Goal: Task Accomplishment & Management: Use online tool/utility

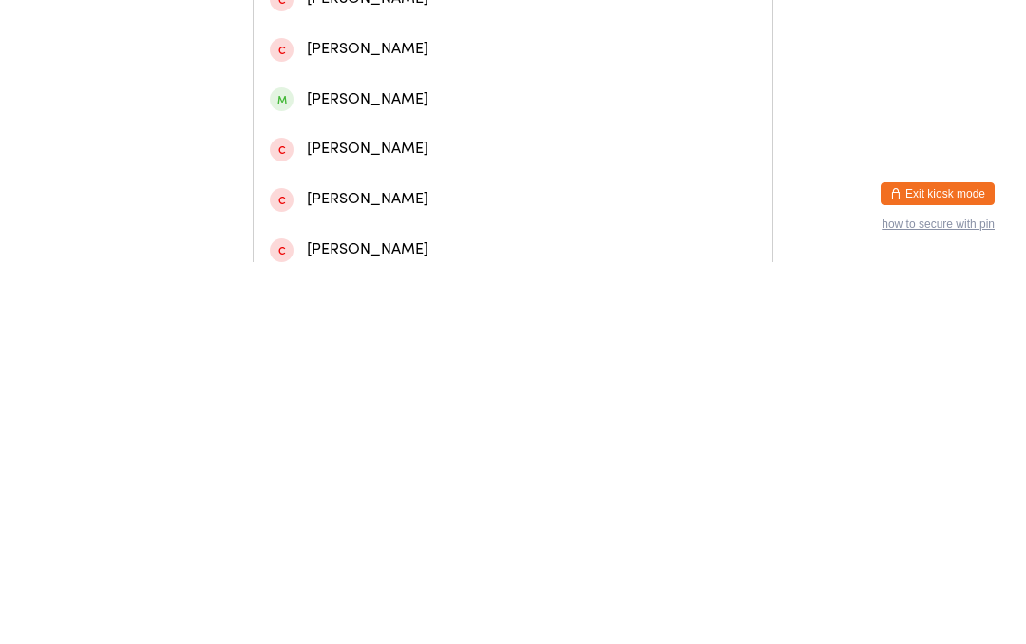
type input "[PERSON_NAME]"
click at [360, 86] on div "[PERSON_NAME]" at bounding box center [513, 80] width 486 height 26
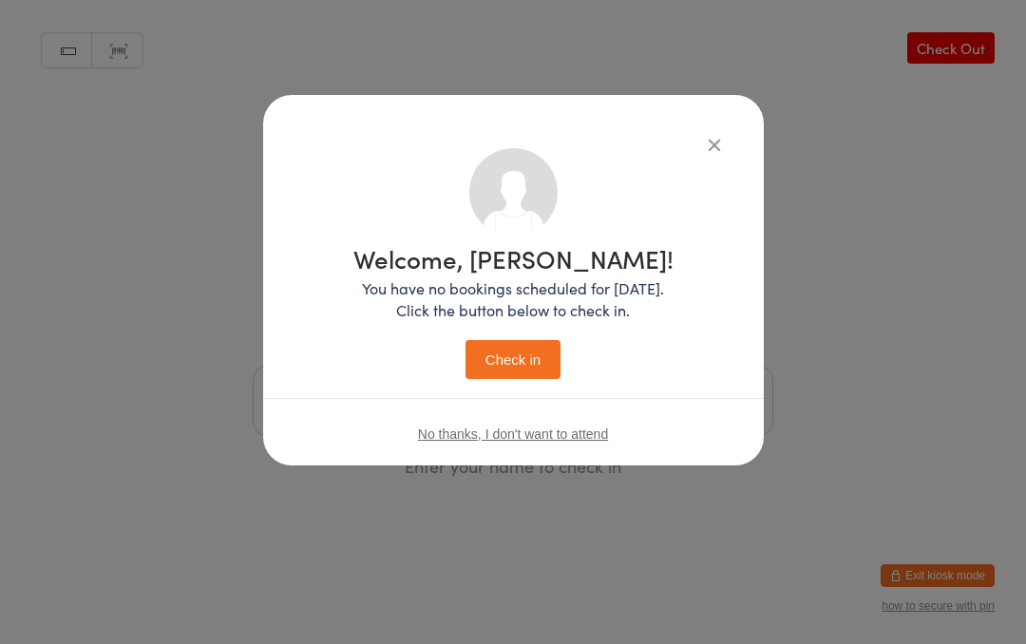
click at [499, 357] on button "Check in" at bounding box center [512, 359] width 95 height 39
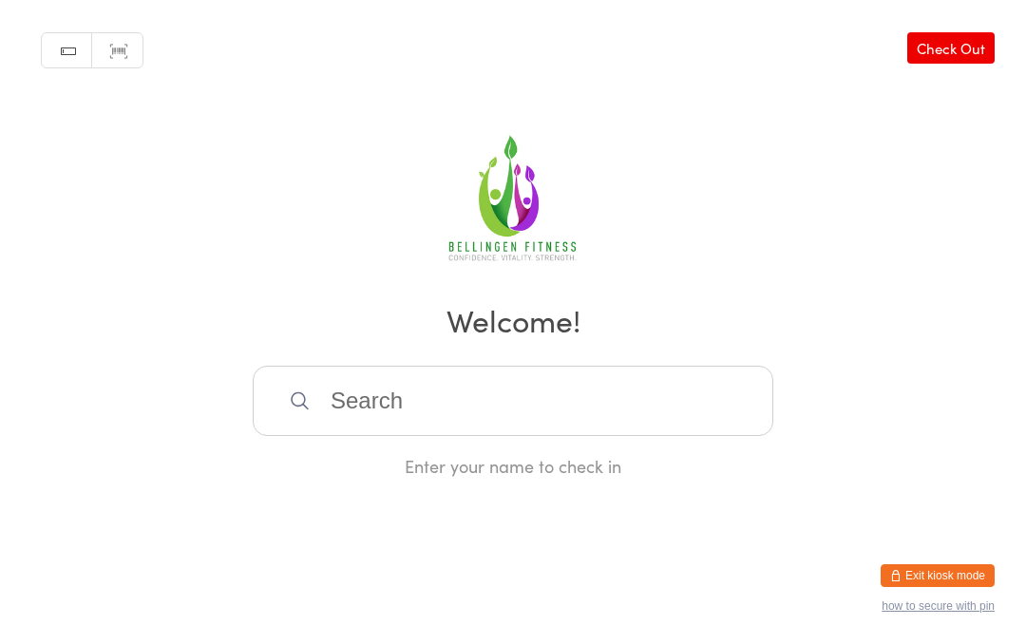
click at [375, 414] on input "search" at bounding box center [513, 401] width 521 height 70
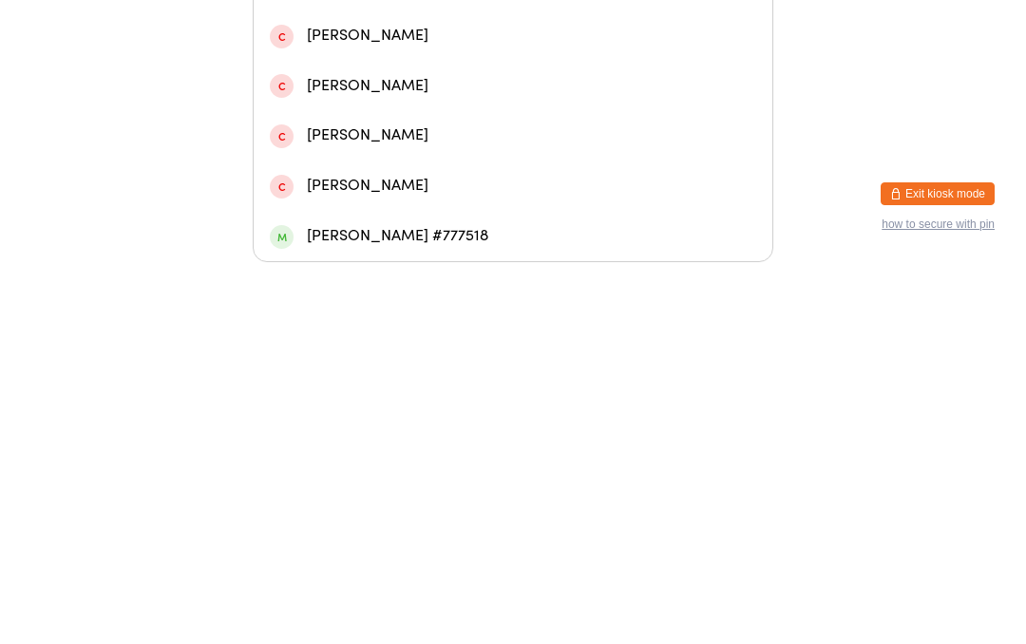
type input "[PERSON_NAME]"
click at [425, 304] on div "[PERSON_NAME]" at bounding box center [513, 317] width 486 height 26
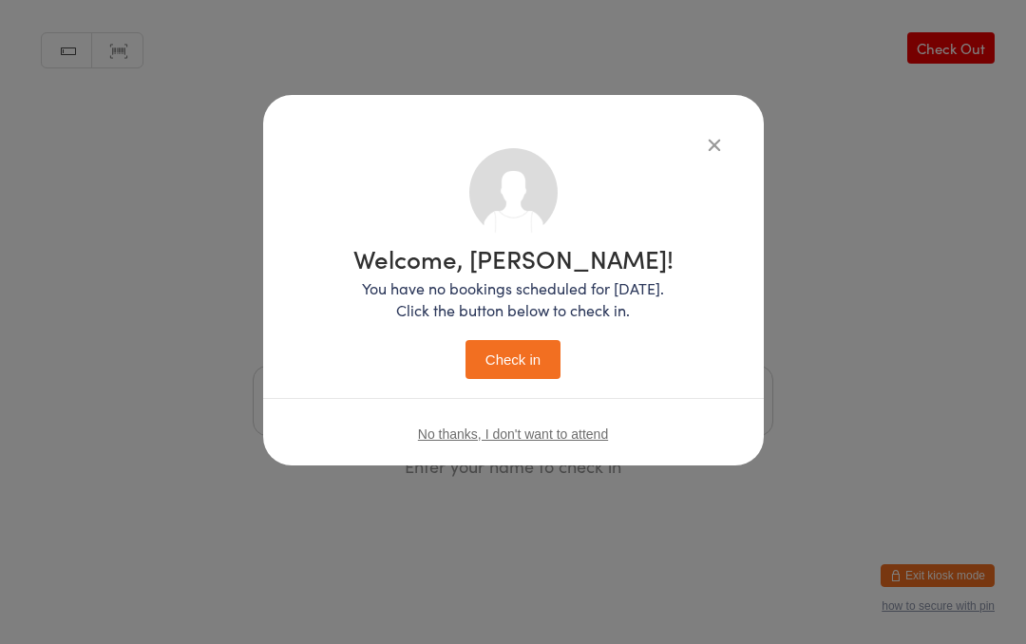
click at [502, 357] on button "Check in" at bounding box center [512, 359] width 95 height 39
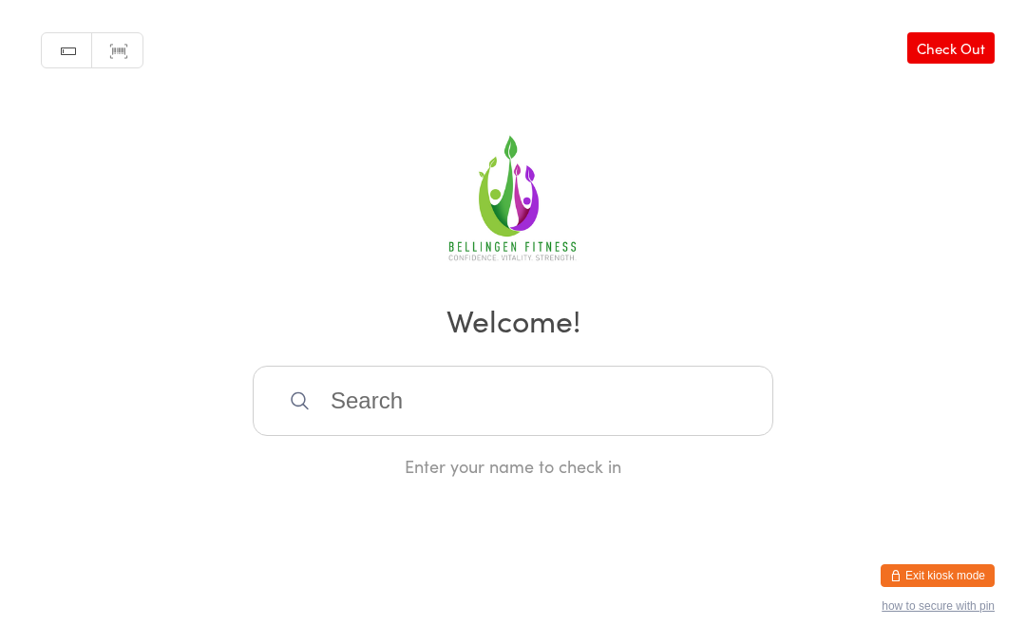
click at [426, 414] on input "search" at bounding box center [513, 401] width 521 height 70
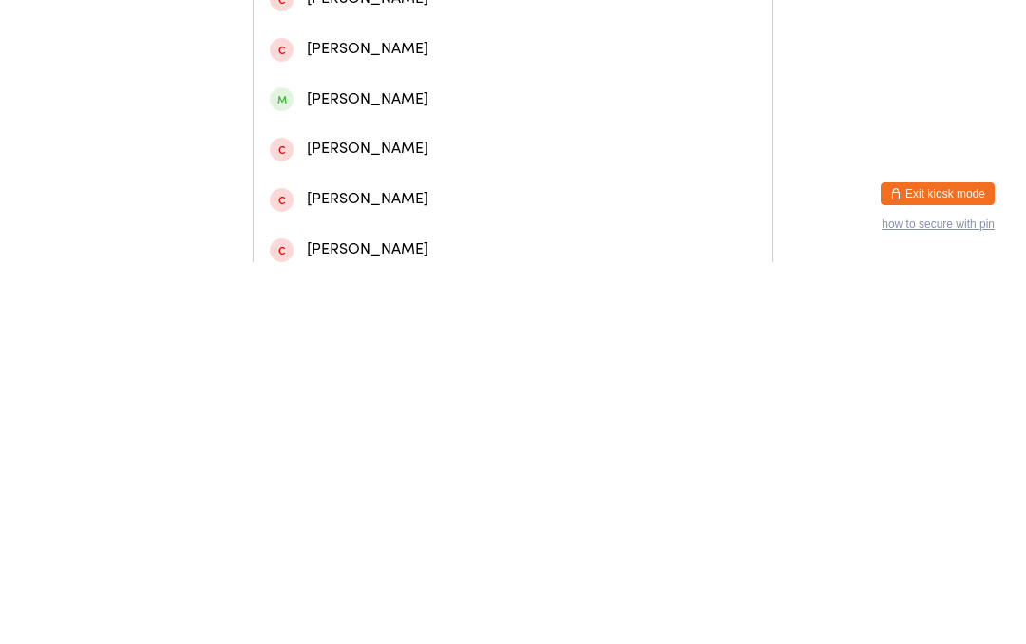
type input "[PERSON_NAME]"
click at [359, 93] on div "[PERSON_NAME]" at bounding box center [513, 80] width 486 height 26
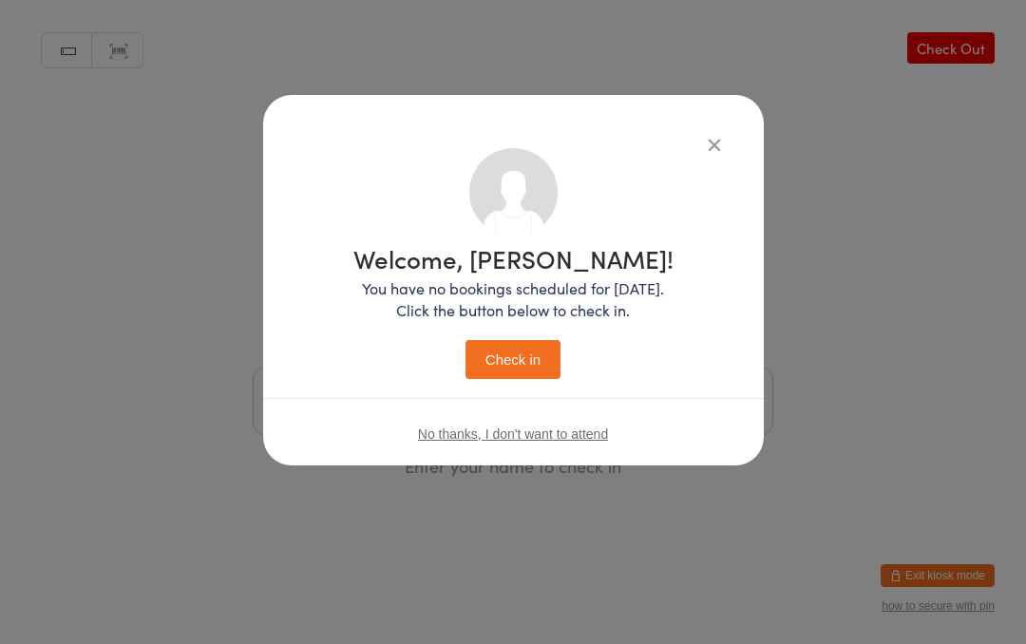
click at [507, 356] on button "Check in" at bounding box center [512, 359] width 95 height 39
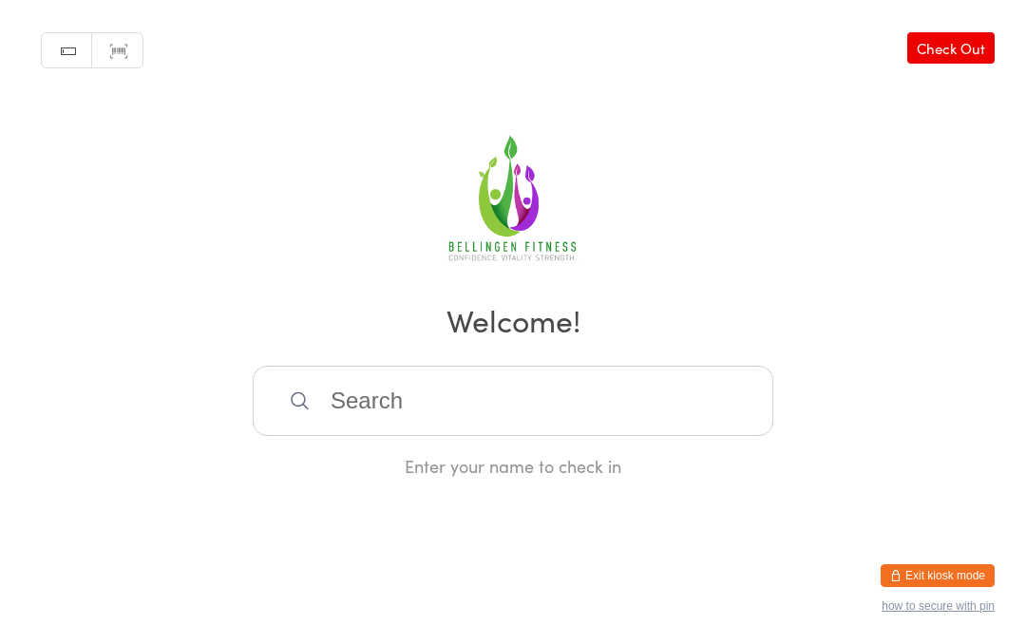
click at [409, 401] on input "search" at bounding box center [513, 401] width 521 height 70
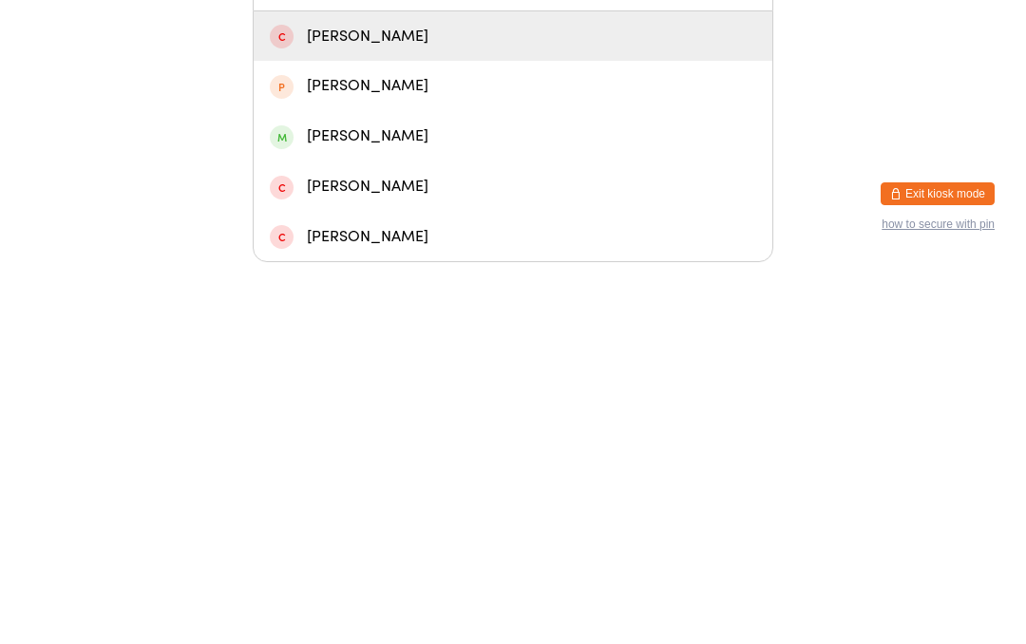
type input "[PERSON_NAME]"
click at [372, 505] on div "[PERSON_NAME]" at bounding box center [513, 518] width 486 height 26
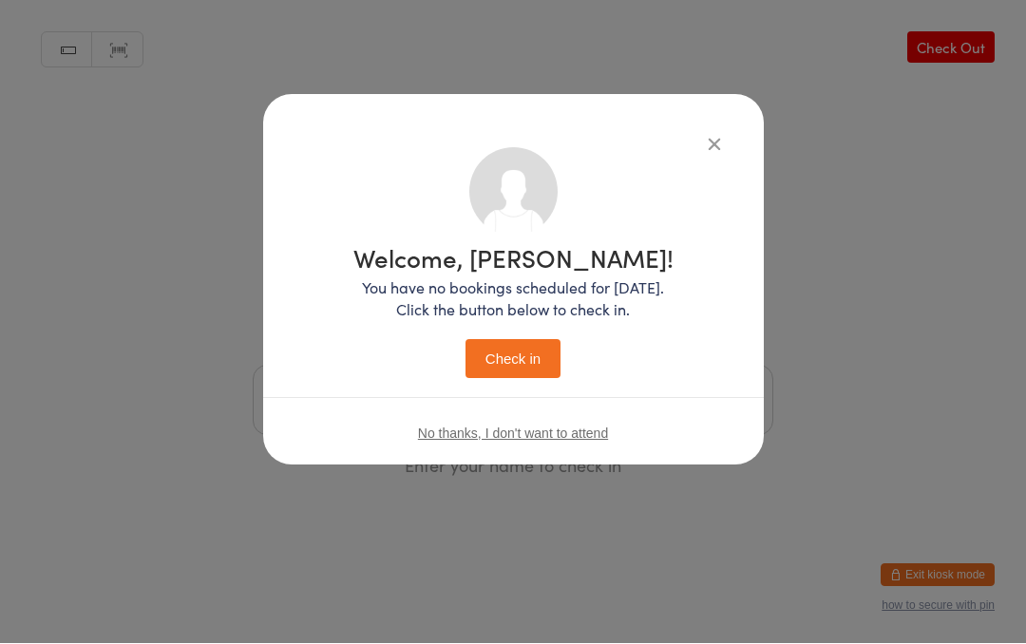
click at [520, 353] on button "Check in" at bounding box center [512, 359] width 95 height 39
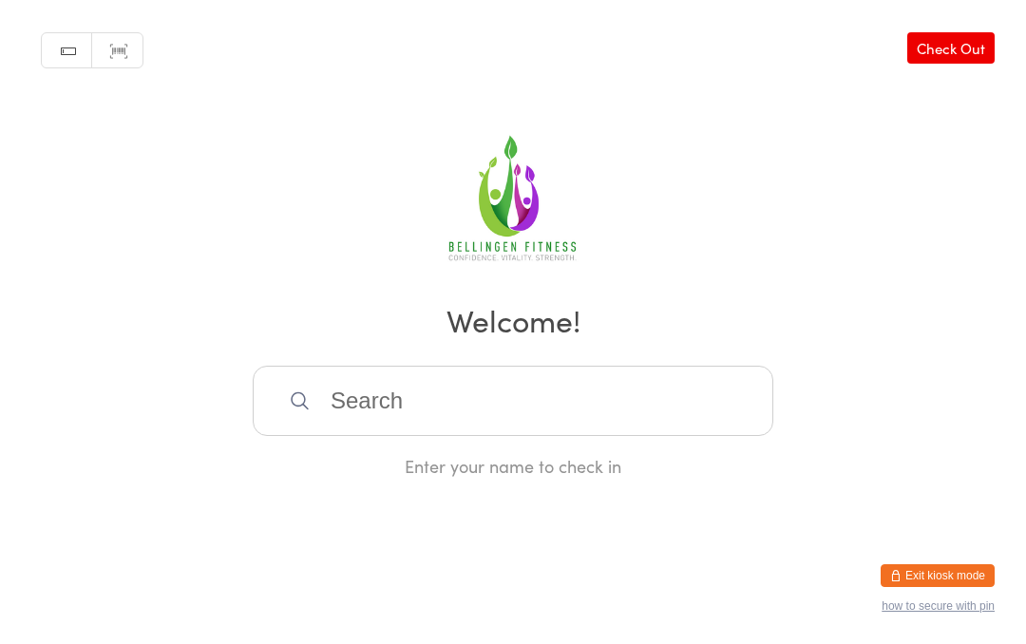
click at [568, 389] on input "search" at bounding box center [513, 401] width 521 height 70
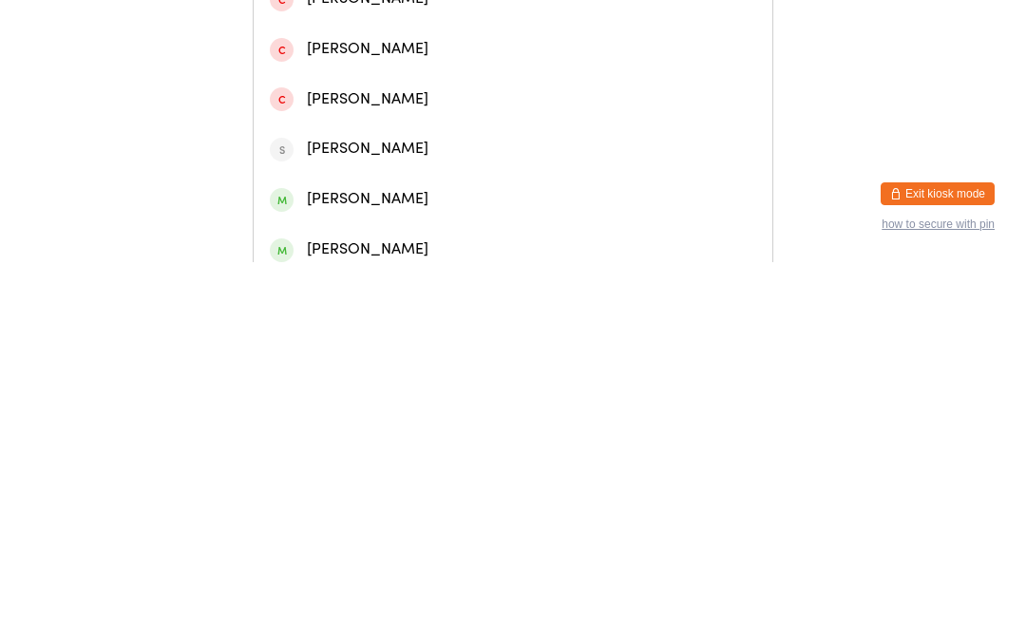
type input "[PERSON_NAME]"
click at [476, 89] on div "[PERSON_NAME]" at bounding box center [513, 80] width 486 height 26
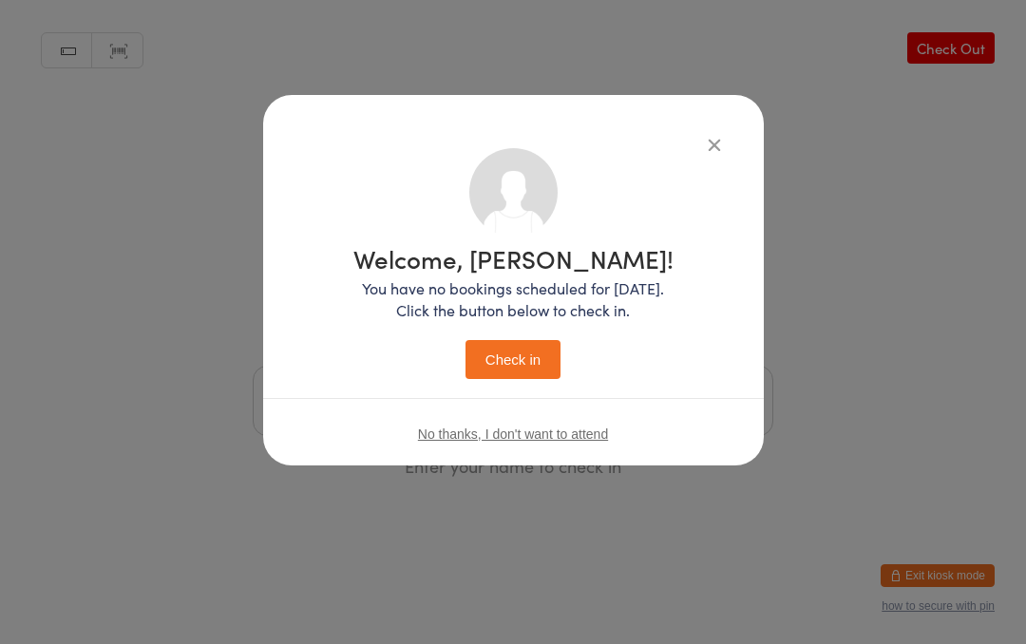
click at [523, 355] on button "Check in" at bounding box center [512, 359] width 95 height 39
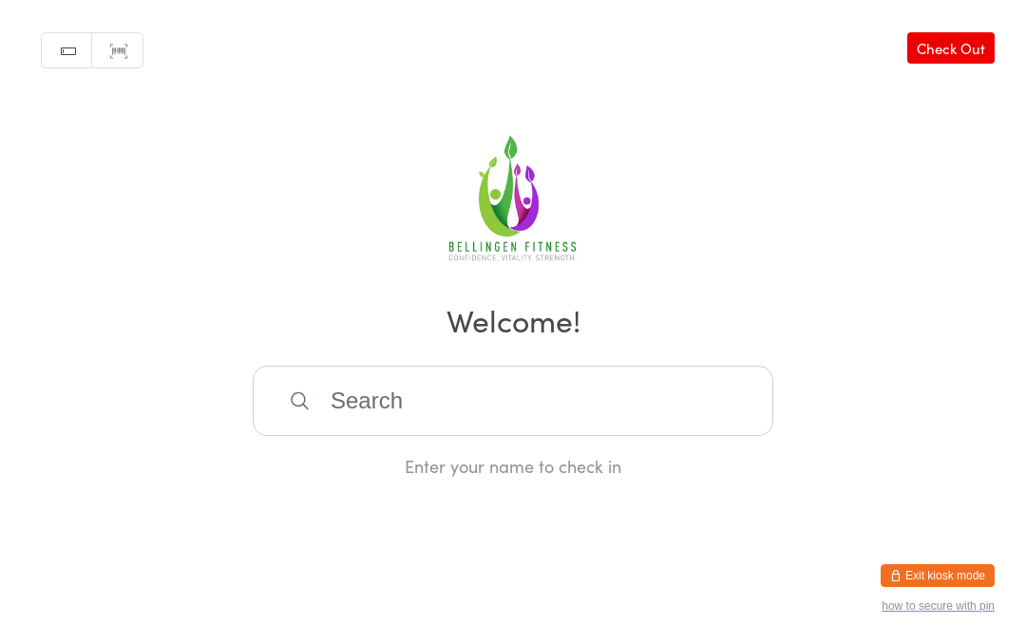
click at [357, 415] on input "search" at bounding box center [513, 401] width 521 height 70
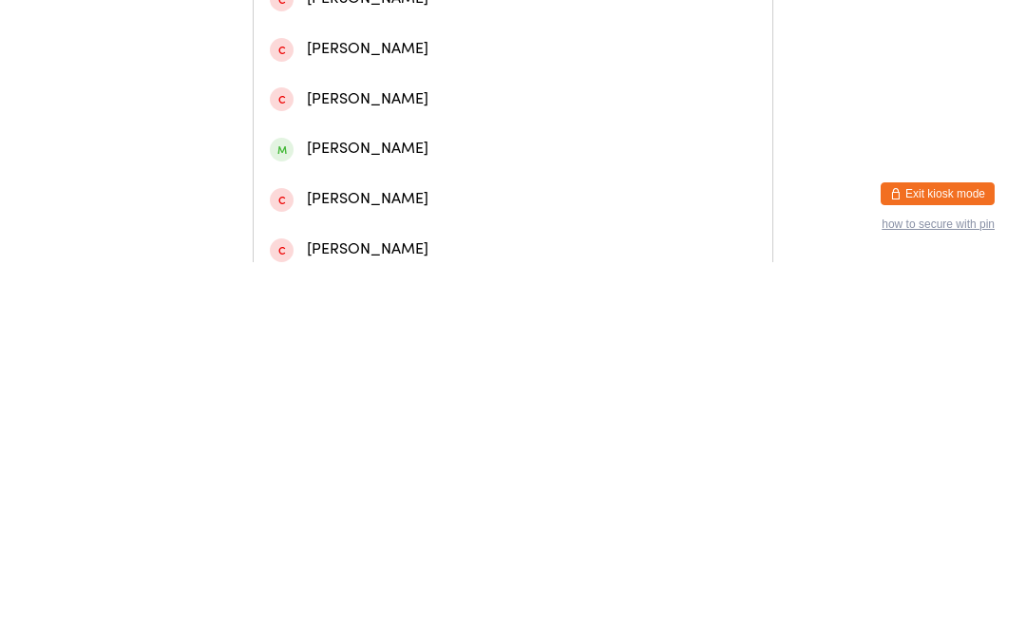
type input "[PERSON_NAME]"
click at [510, 85] on div "[PERSON_NAME]" at bounding box center [513, 80] width 486 height 26
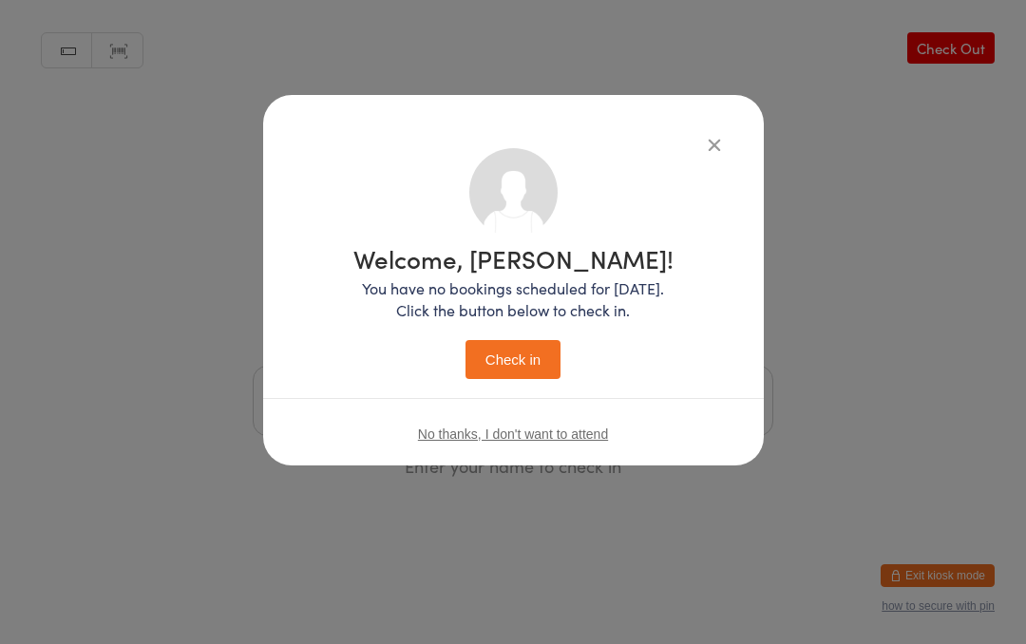
click at [520, 359] on button "Check in" at bounding box center [512, 359] width 95 height 39
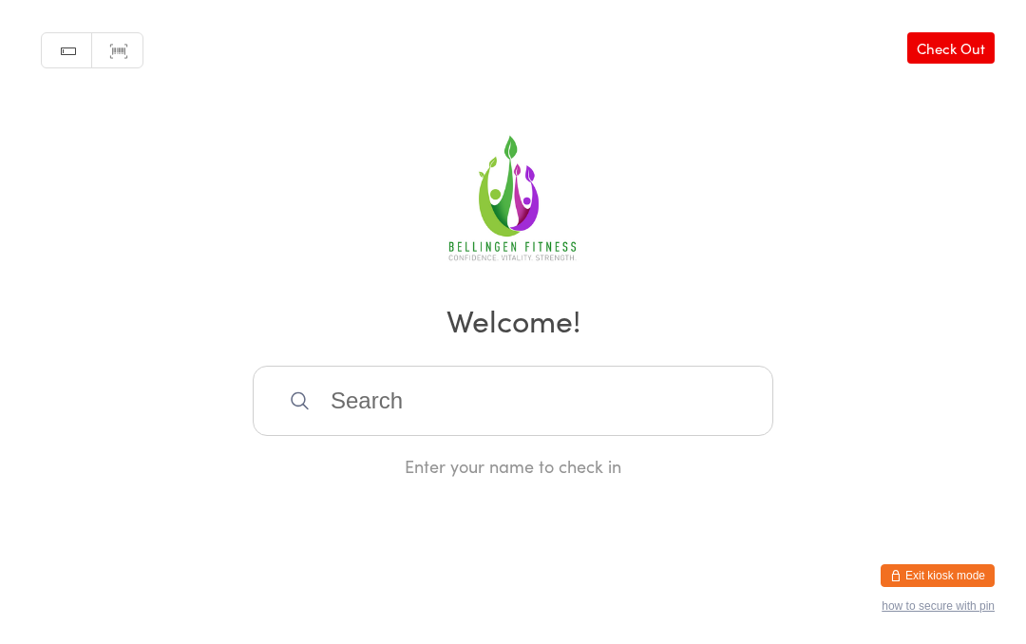
click at [398, 421] on input "search" at bounding box center [513, 401] width 521 height 70
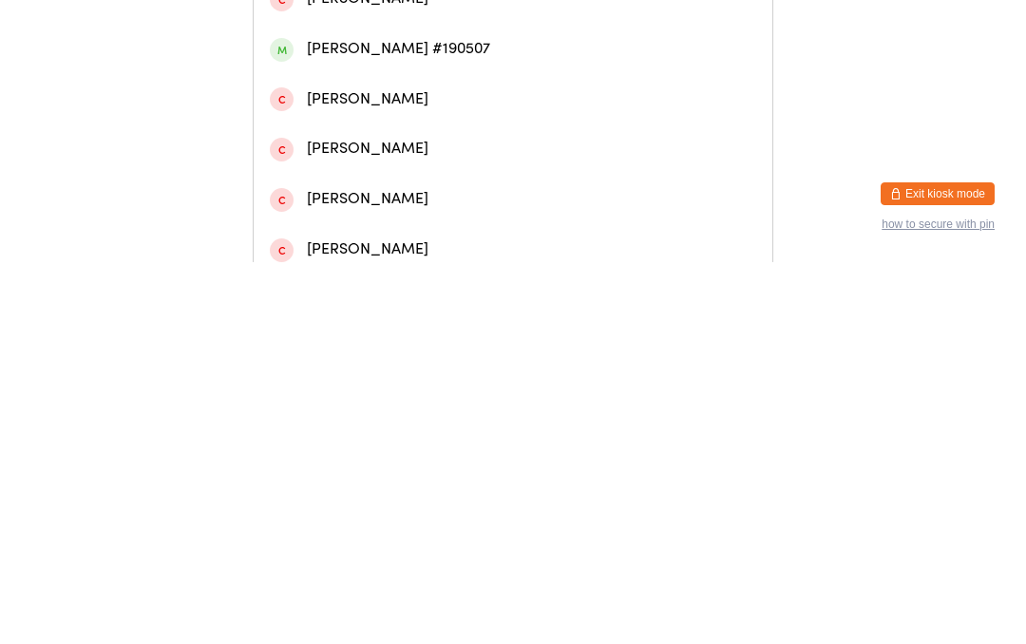
type input "[PERSON_NAME]"
click at [398, 234] on div "[PERSON_NAME]" at bounding box center [513, 230] width 519 height 50
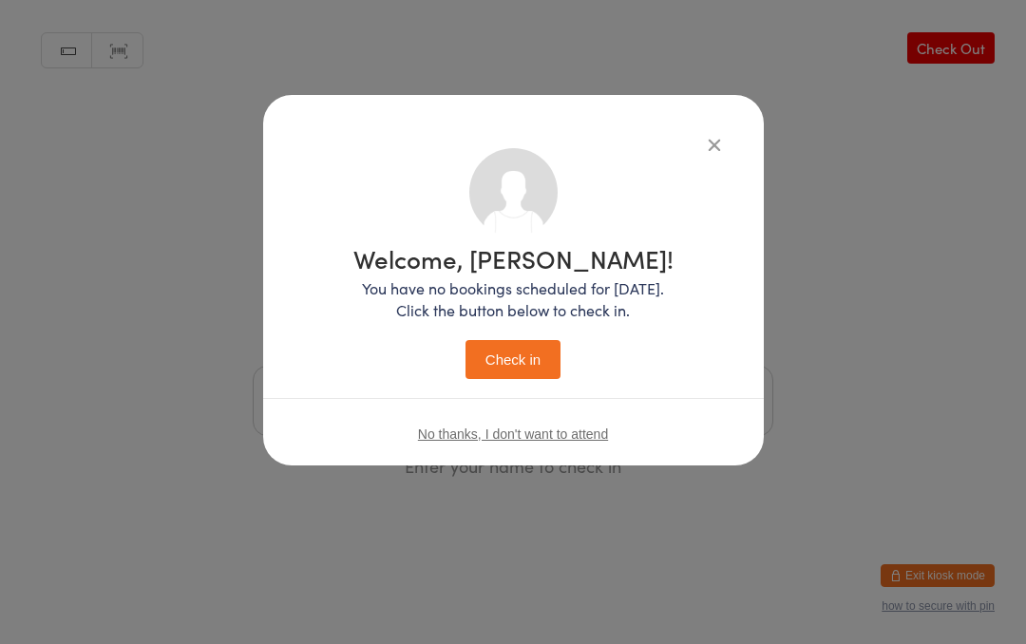
click at [700, 128] on div "Welcome, [PERSON_NAME]! You have no bookings scheduled for [DATE]. Click the bu…" at bounding box center [513, 280] width 501 height 370
click at [704, 146] on icon "button" at bounding box center [714, 144] width 21 height 21
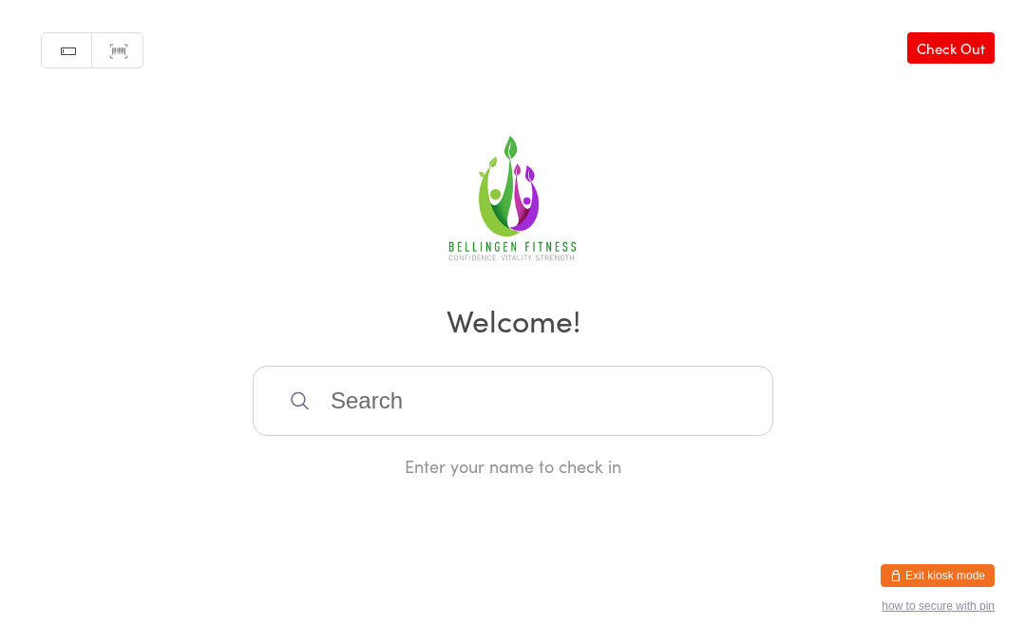
click at [420, 428] on input "search" at bounding box center [513, 401] width 521 height 70
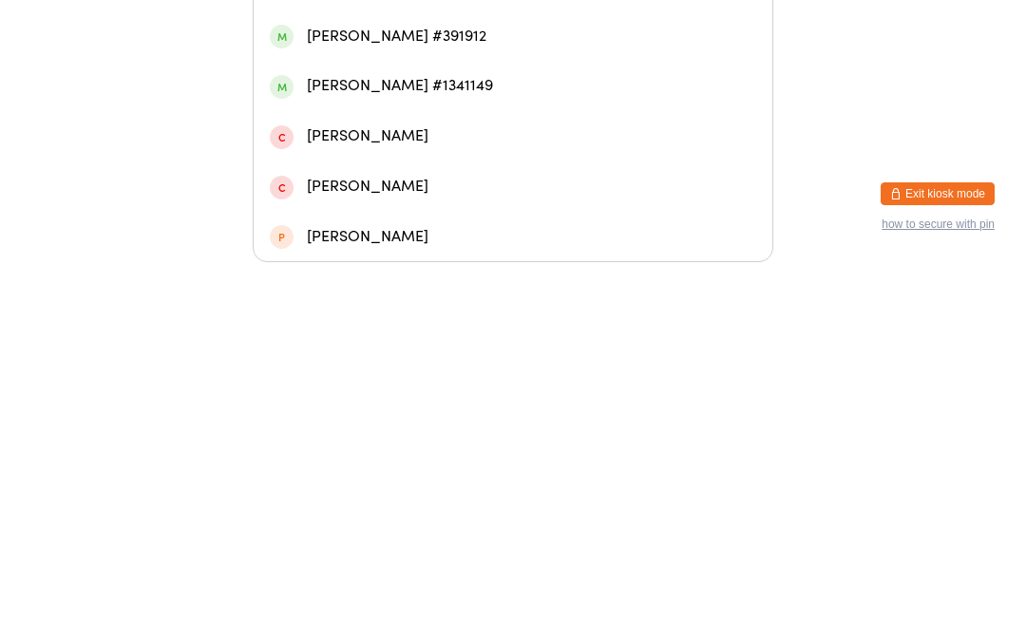
type input "[PERSON_NAME]"
click at [332, 193] on div "[PERSON_NAME]" at bounding box center [513, 218] width 519 height 50
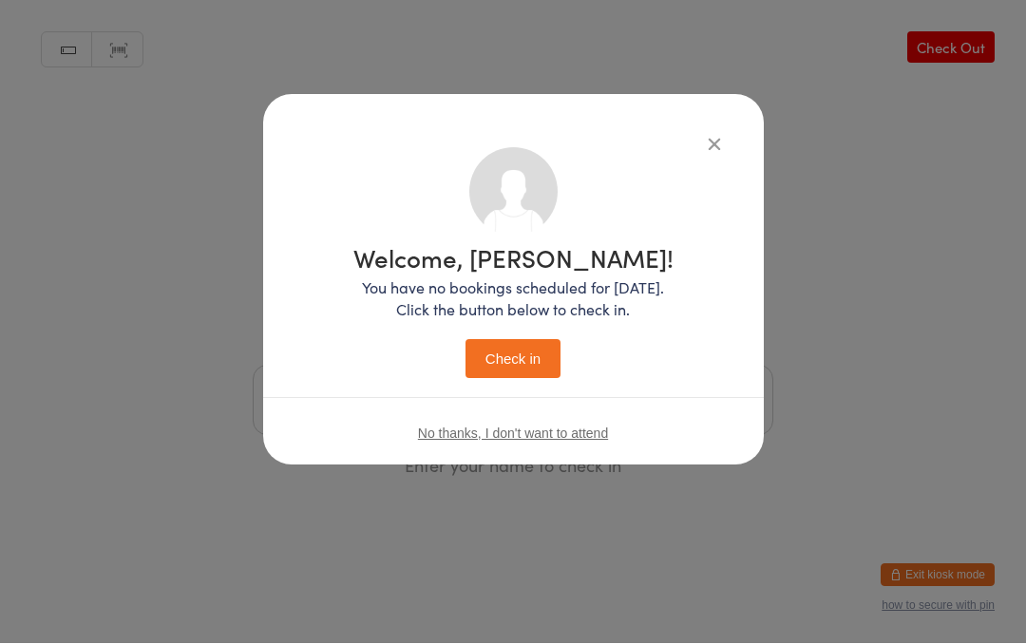
click at [514, 356] on button "Check in" at bounding box center [512, 359] width 95 height 39
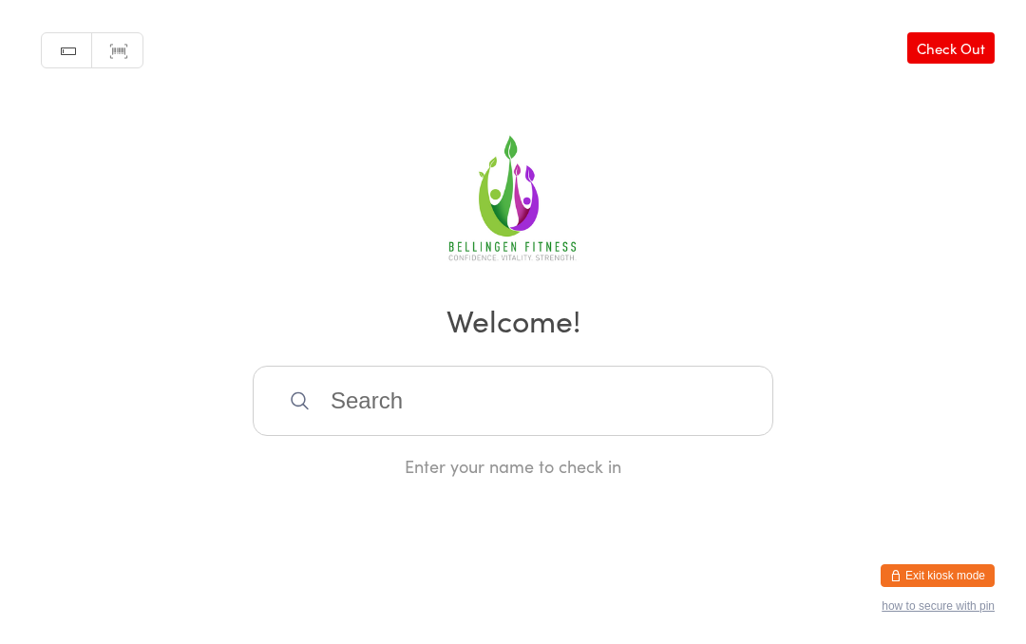
click at [491, 434] on input "search" at bounding box center [513, 401] width 521 height 70
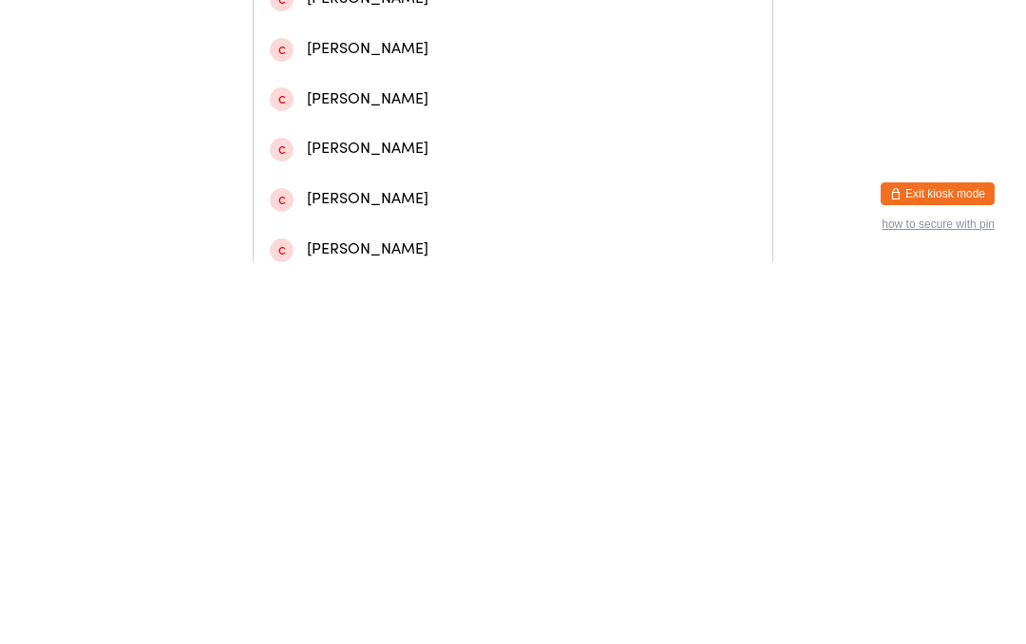
type input "[PERSON_NAME]"
click at [498, 89] on div "[PERSON_NAME]" at bounding box center [513, 80] width 486 height 26
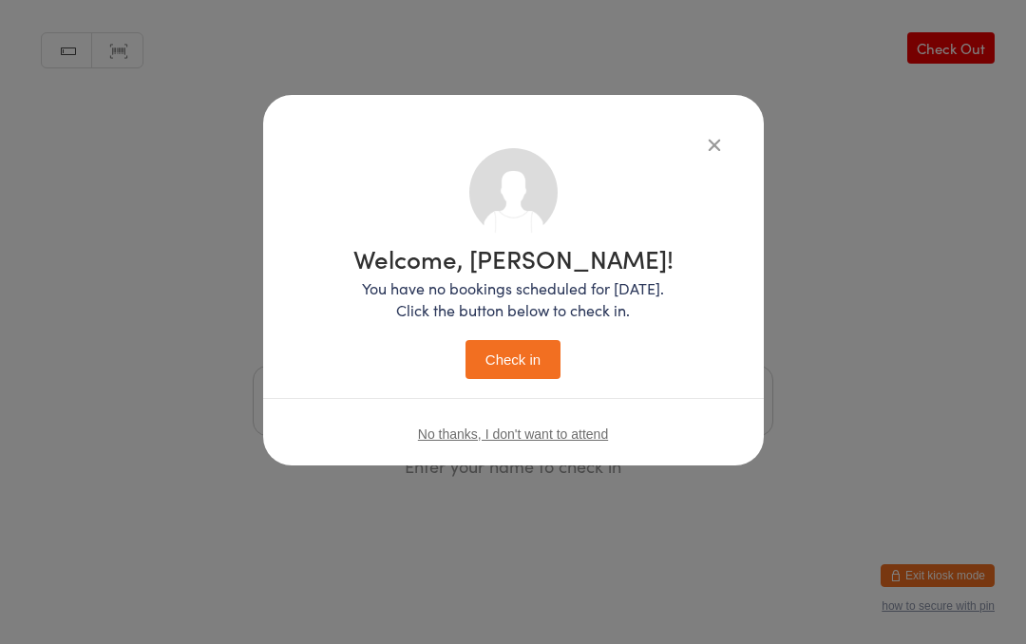
click at [489, 364] on button "Check in" at bounding box center [512, 359] width 95 height 39
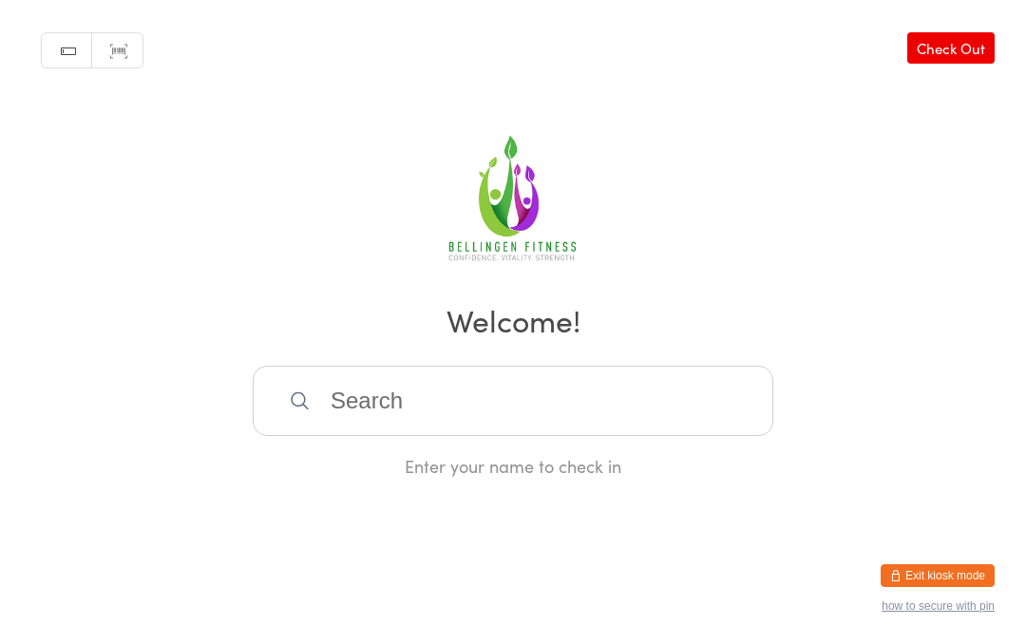
click at [643, 405] on input "search" at bounding box center [513, 401] width 521 height 70
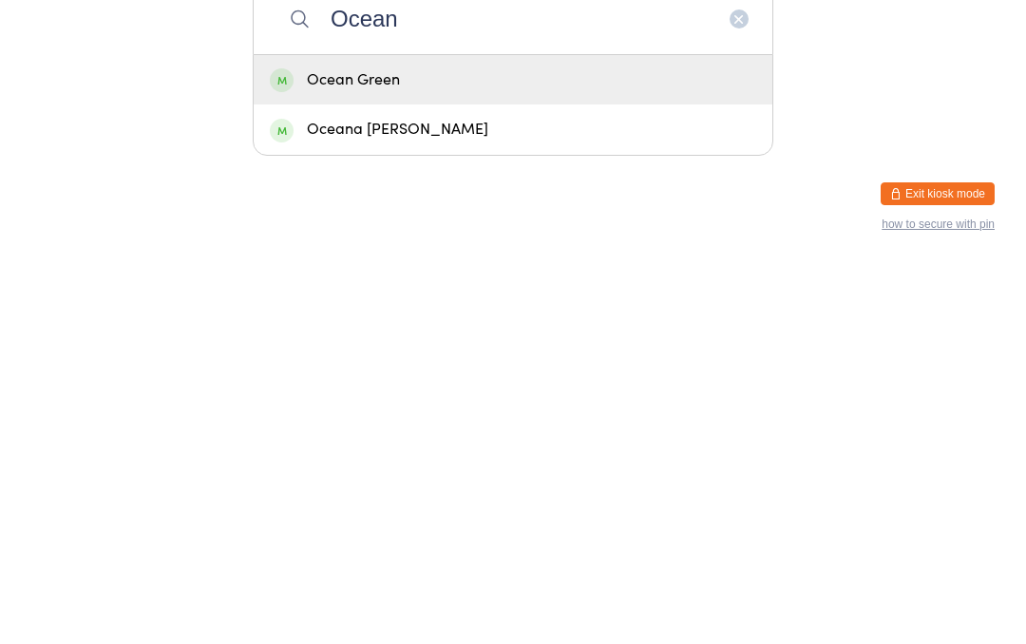
type input "Ocean"
click at [449, 449] on div "Ocean Green" at bounding box center [513, 462] width 486 height 26
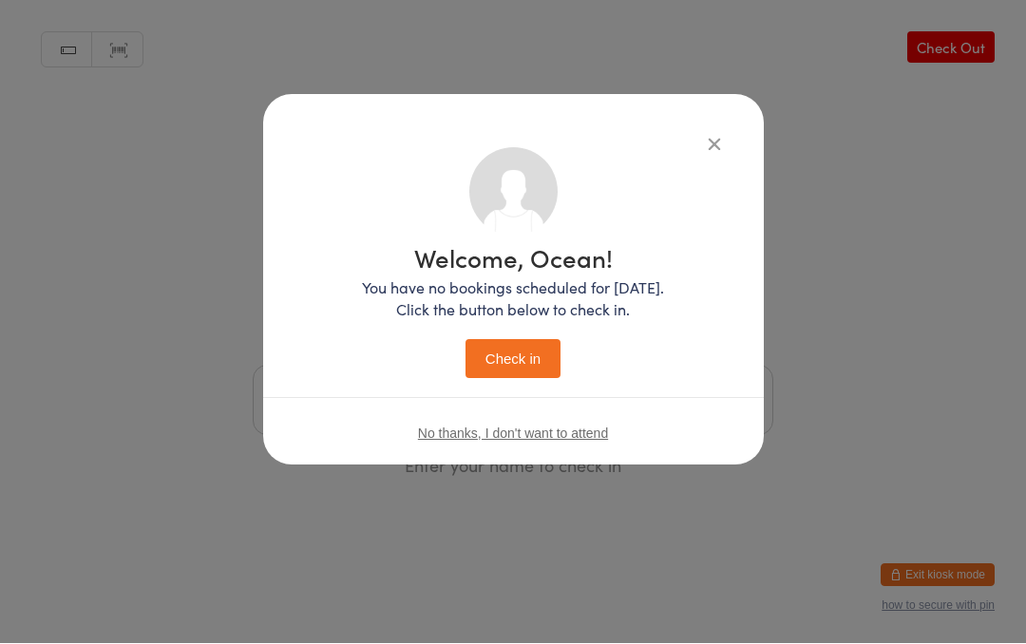
click at [517, 361] on button "Check in" at bounding box center [512, 359] width 95 height 39
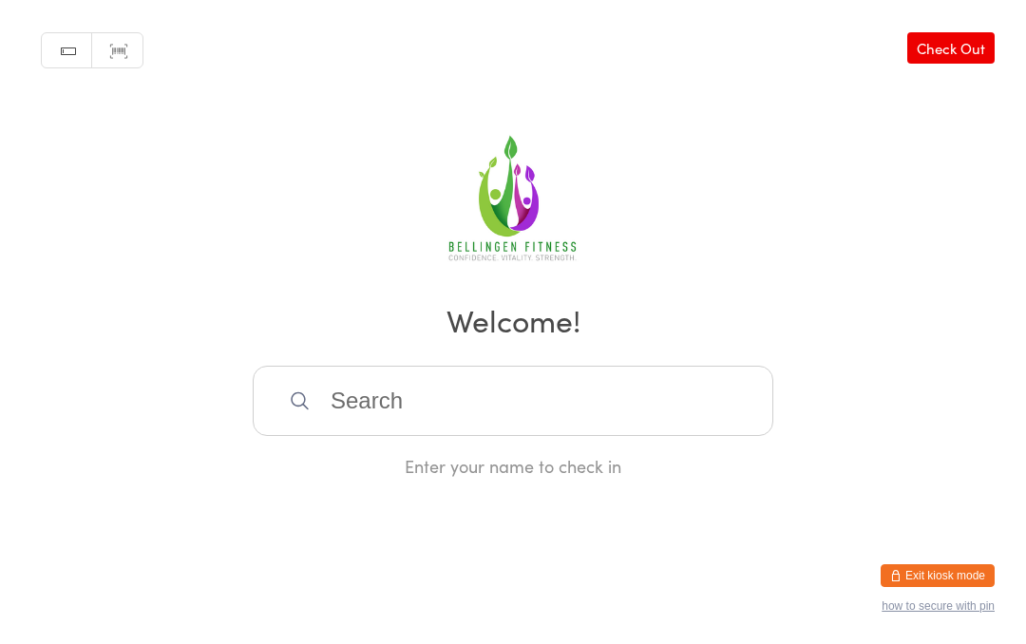
click at [370, 413] on input "search" at bounding box center [513, 401] width 521 height 70
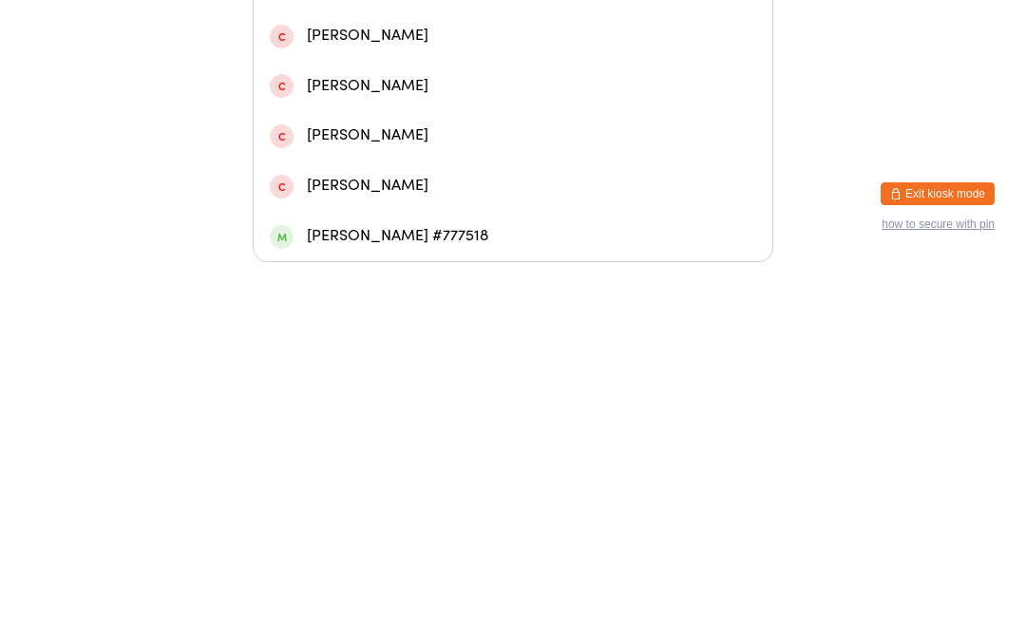
type input "Suza"
click at [422, 304] on div "[PERSON_NAME]" at bounding box center [513, 317] width 486 height 26
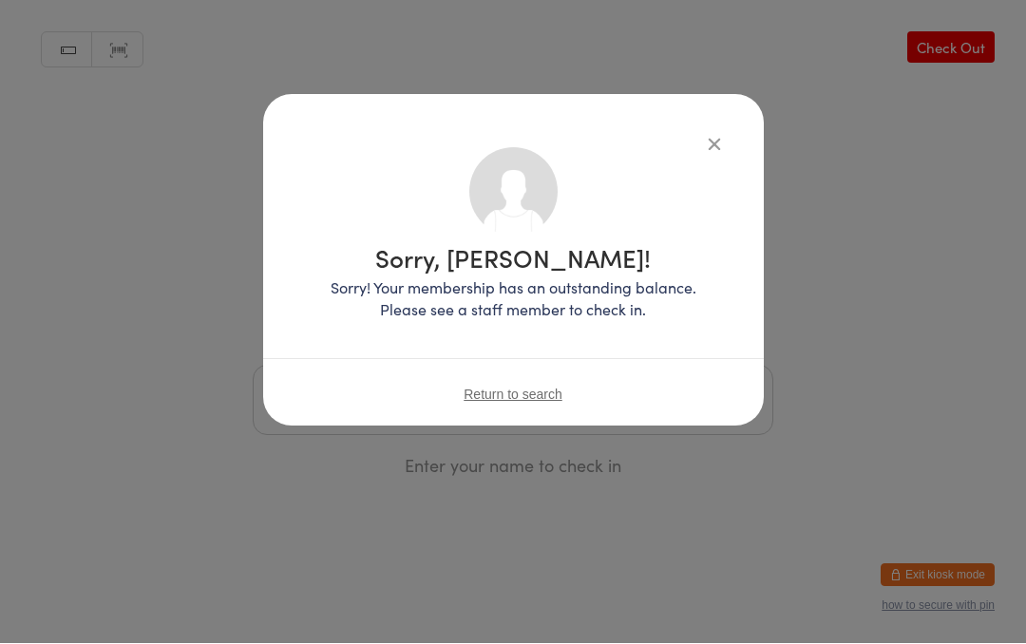
click at [948, 45] on div "Sorry, [PERSON_NAME]! Sorry! Your membership has an outstanding balance. Please…" at bounding box center [513, 322] width 1026 height 644
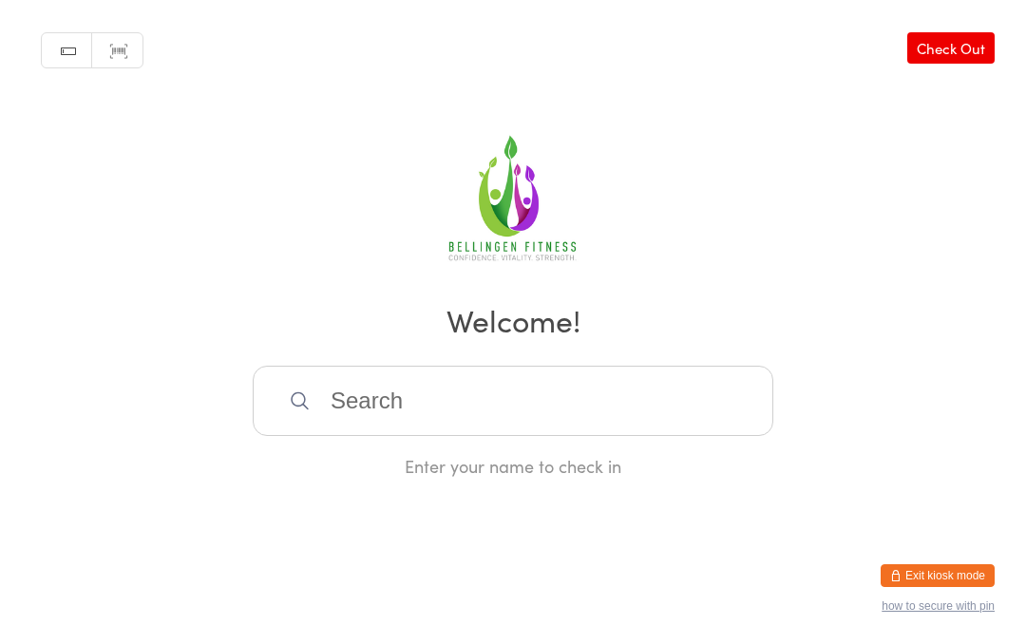
click at [705, 149] on div "Manual search Scanner input Check Out Welcome! Enter your name to check in" at bounding box center [513, 239] width 1026 height 478
click at [960, 38] on link "Check Out" at bounding box center [950, 47] width 87 height 31
click at [438, 424] on input "search" at bounding box center [513, 401] width 521 height 70
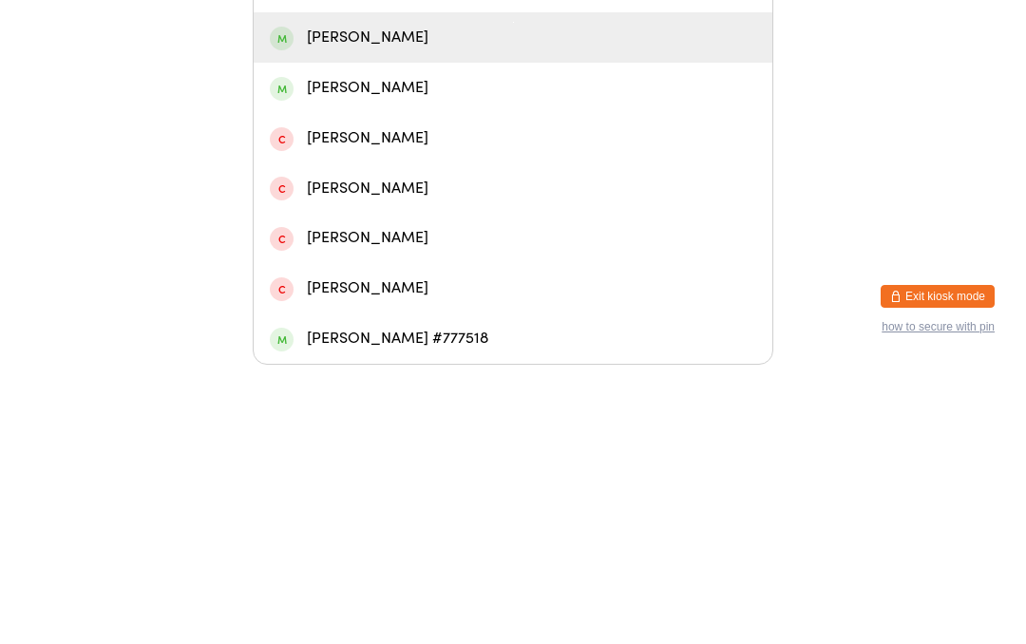
type input "Suza"
click at [483, 292] on div "[PERSON_NAME]" at bounding box center [513, 317] width 519 height 50
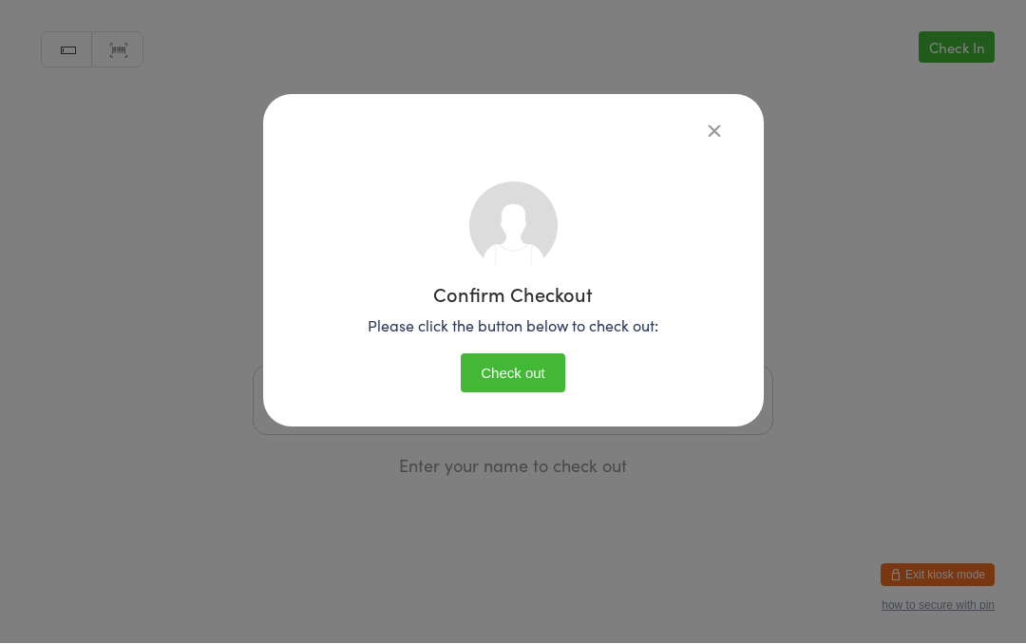
click at [522, 360] on button "Check out" at bounding box center [513, 373] width 104 height 39
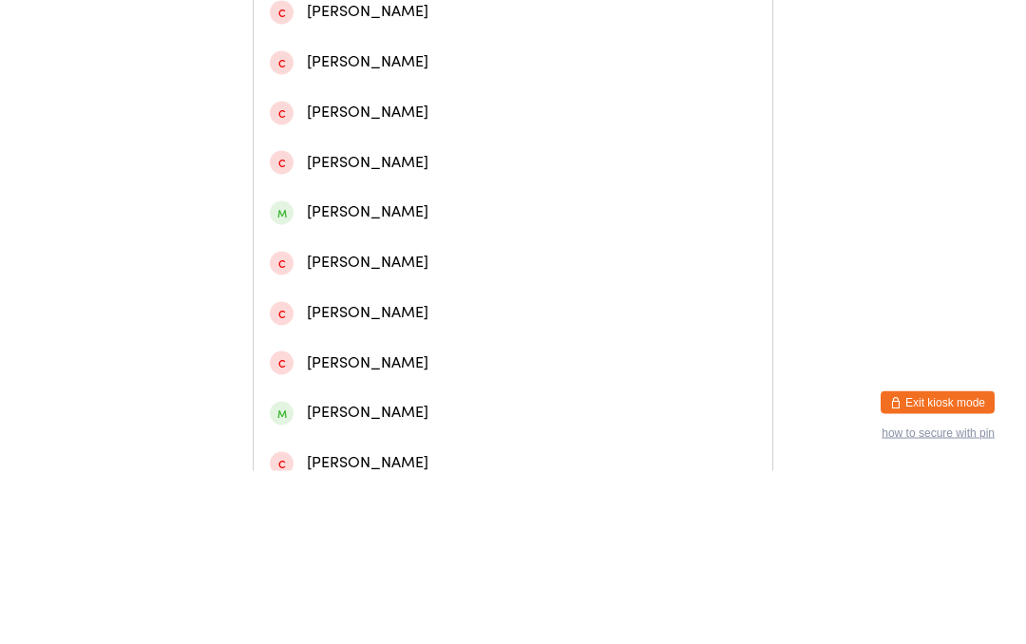
scroll to position [330, 0]
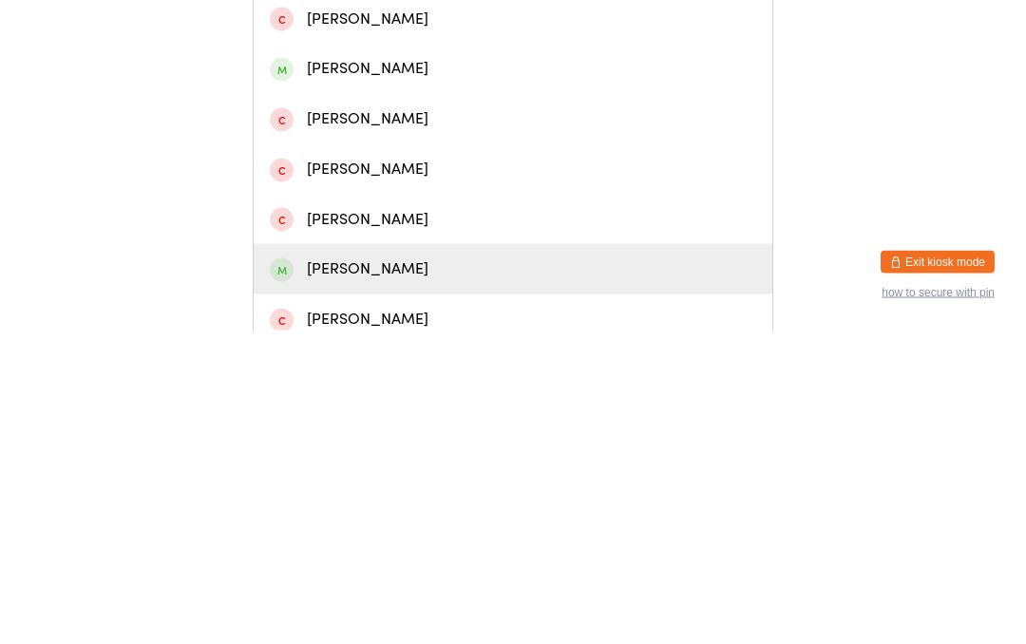
type input "[PERSON_NAME]"
click at [363, 570] on div "[PERSON_NAME]" at bounding box center [513, 583] width 486 height 26
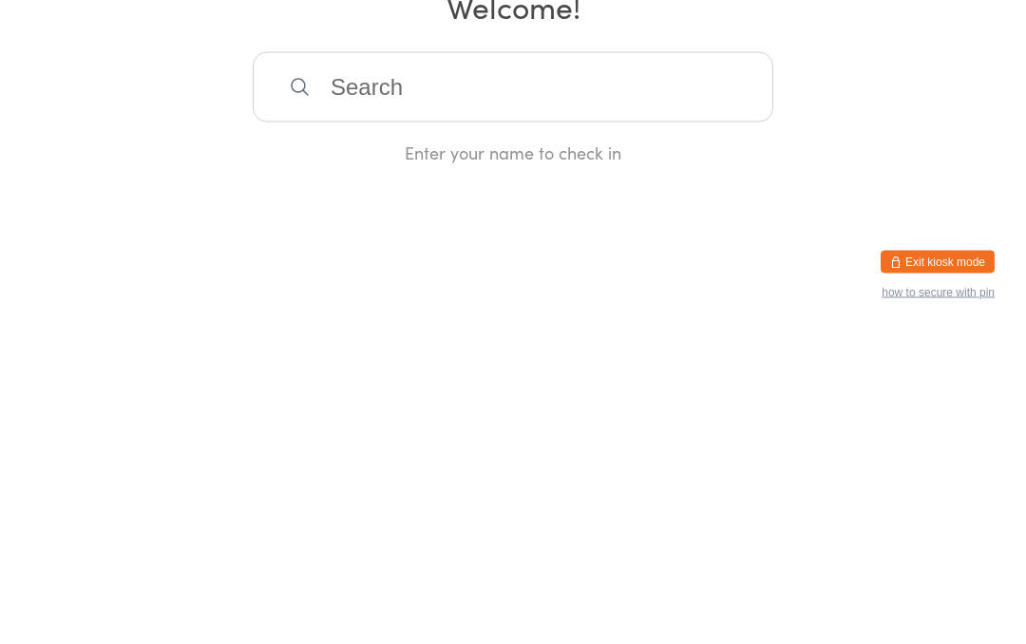
scroll to position [0, 0]
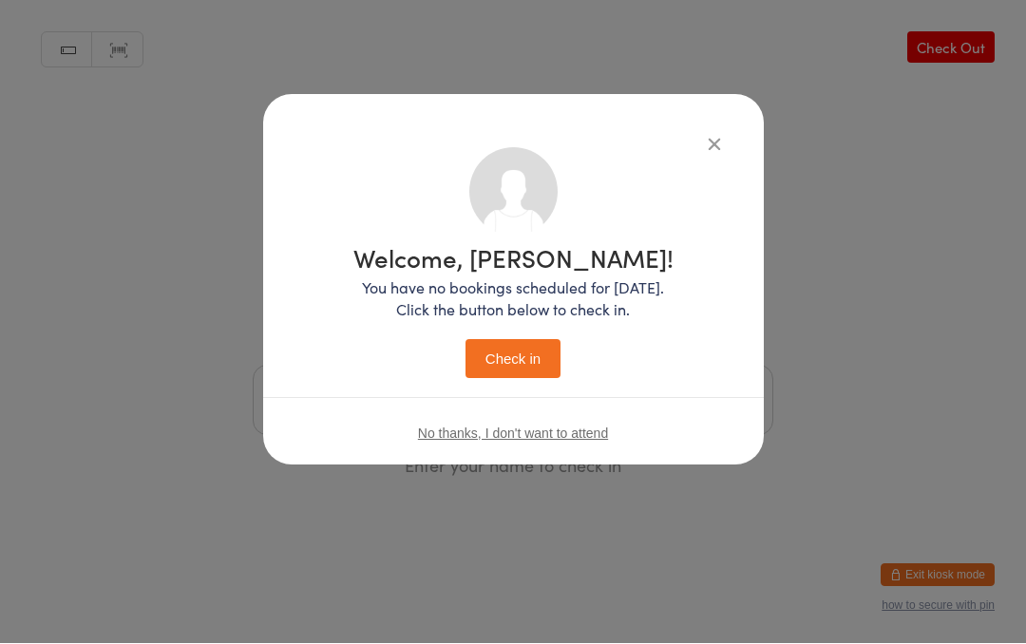
click at [507, 356] on button "Check in" at bounding box center [512, 359] width 95 height 39
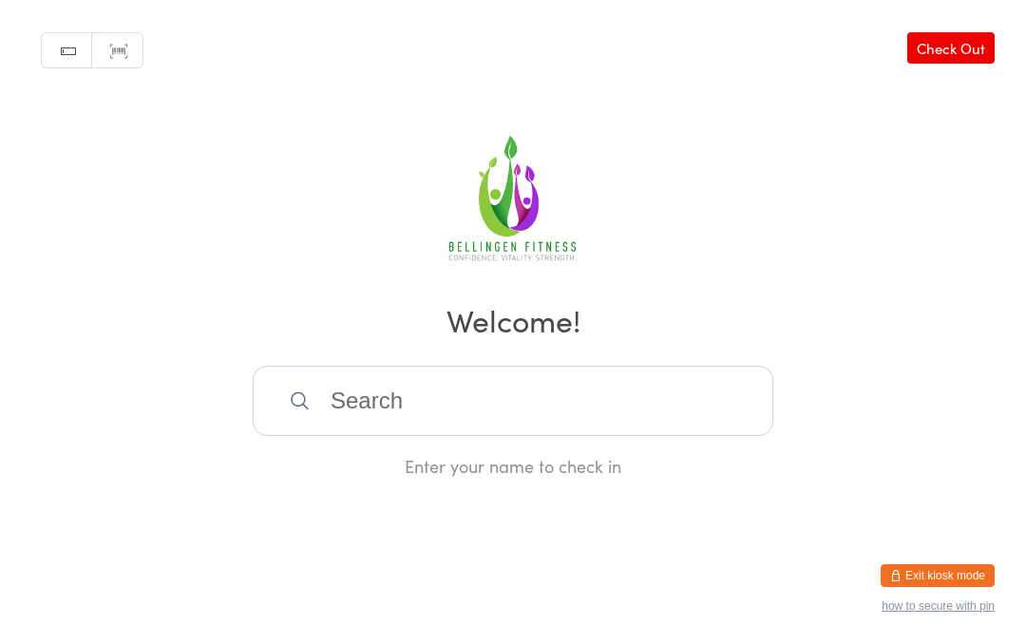
click at [460, 420] on input "search" at bounding box center [513, 401] width 521 height 70
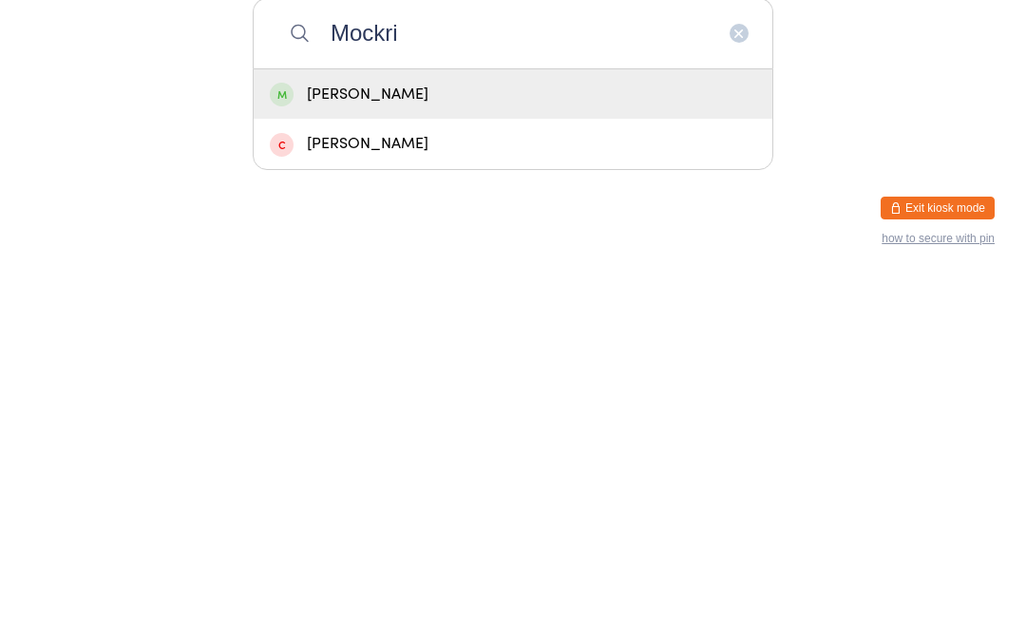
type input "Mockri"
click at [418, 486] on div "[PERSON_NAME]" at bounding box center [513, 511] width 519 height 50
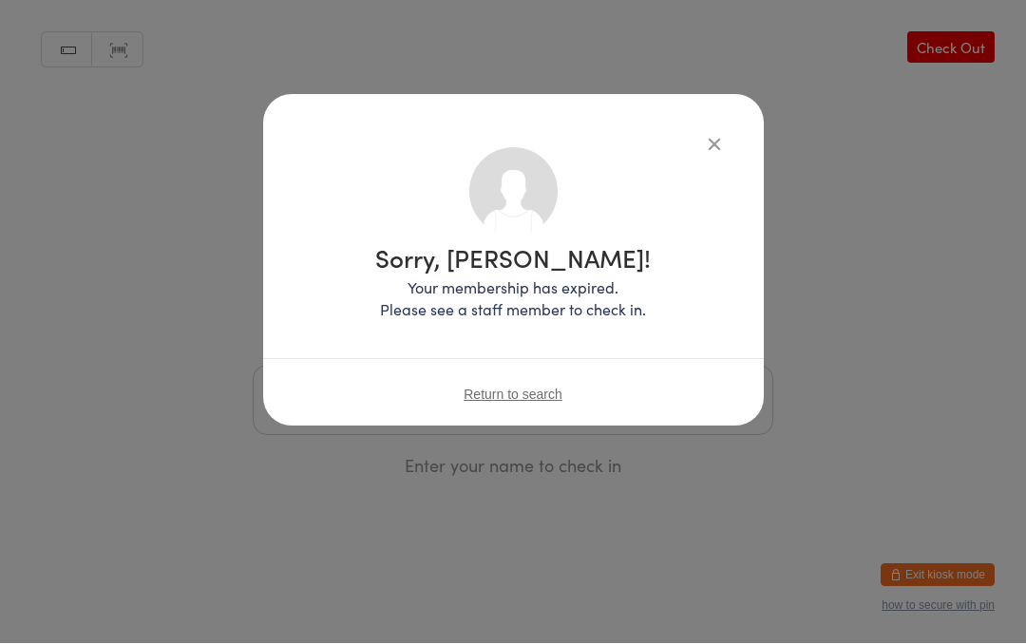
click at [533, 396] on span "Return to search" at bounding box center [513, 395] width 99 height 15
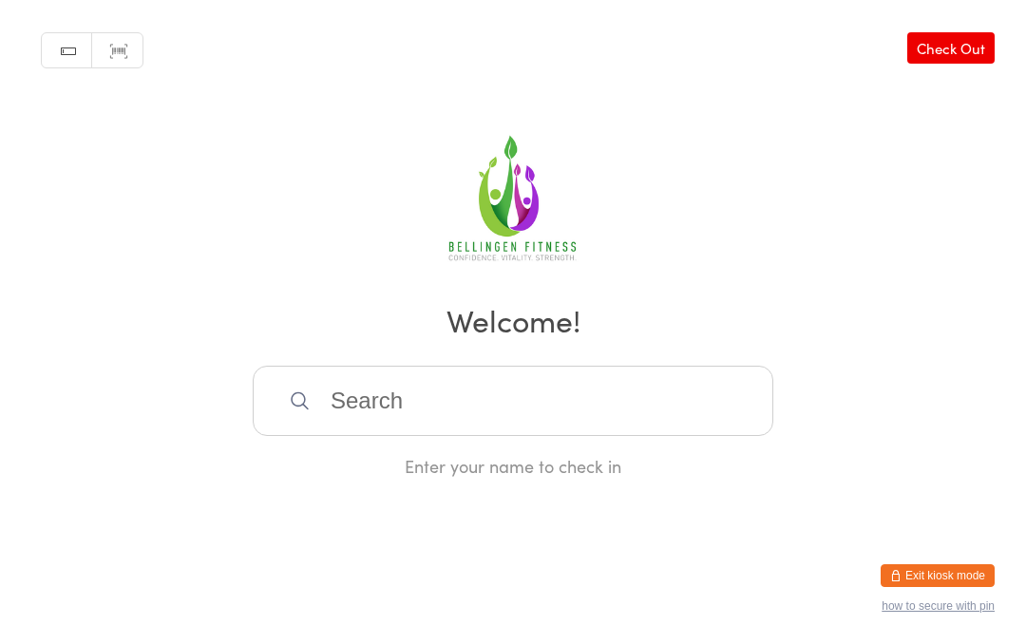
click at [478, 408] on input "search" at bounding box center [513, 401] width 521 height 70
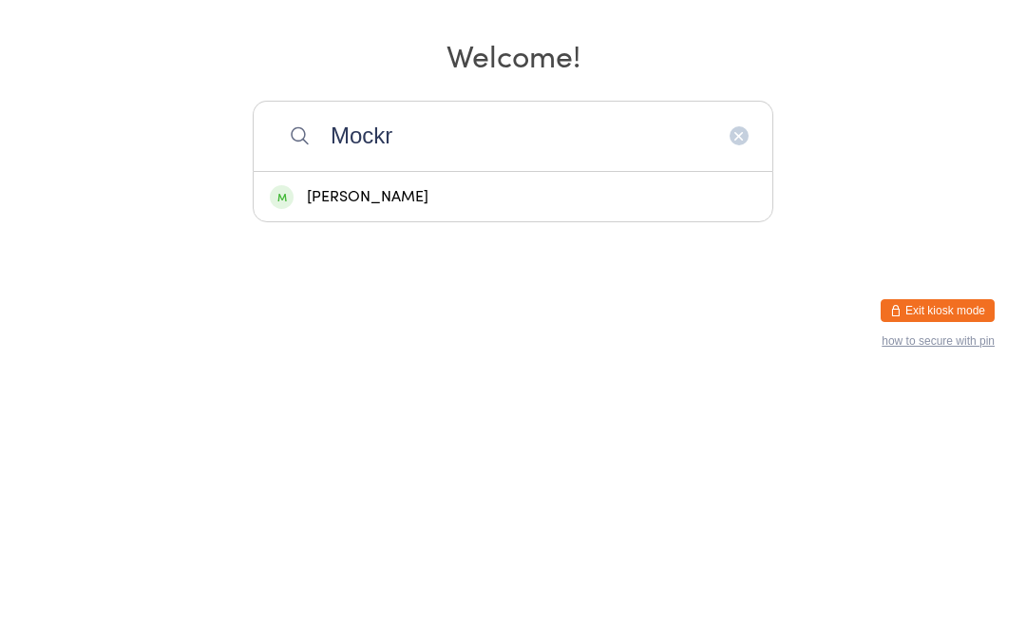
type input "Mockr"
click at [425, 449] on div "[PERSON_NAME]" at bounding box center [513, 462] width 486 height 26
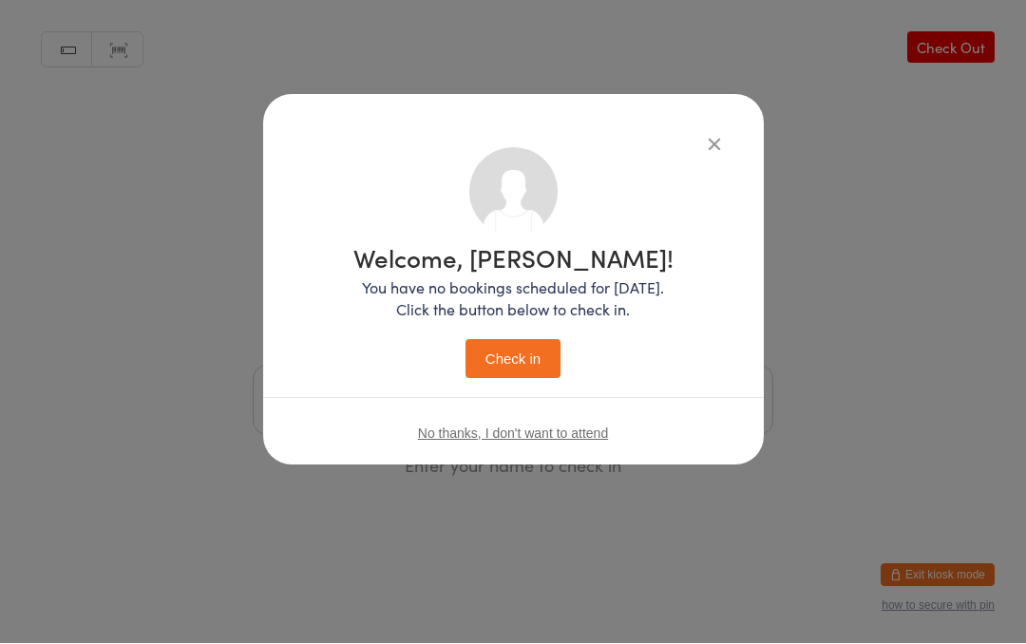
click at [543, 350] on button "Check in" at bounding box center [512, 359] width 95 height 39
